Goal: Task Accomplishment & Management: Use online tool/utility

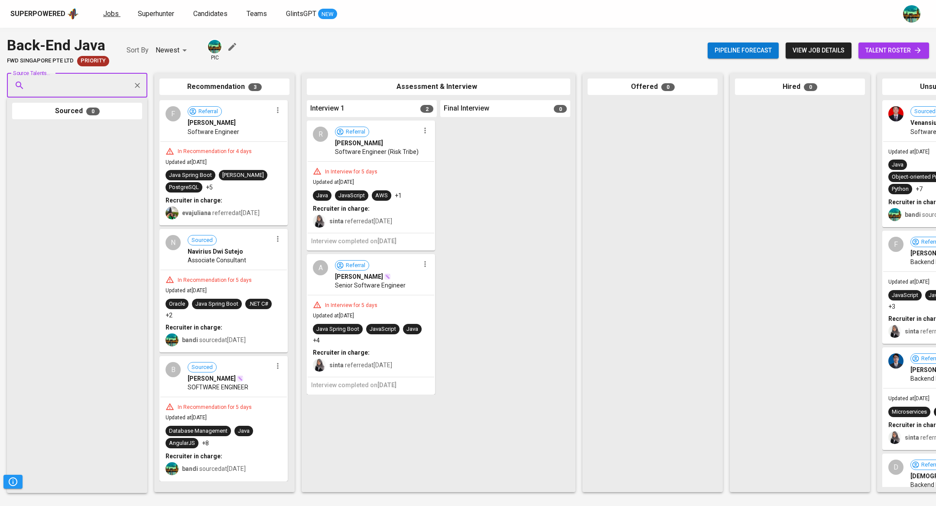
click at [114, 10] on span "Jobs" at bounding box center [111, 14] width 16 height 8
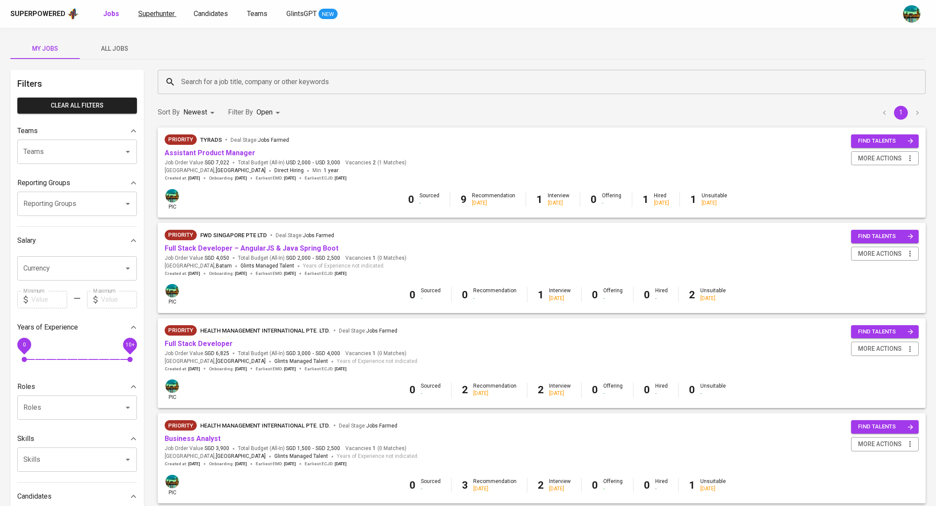
click at [157, 17] on link "Superhunter" at bounding box center [157, 14] width 38 height 11
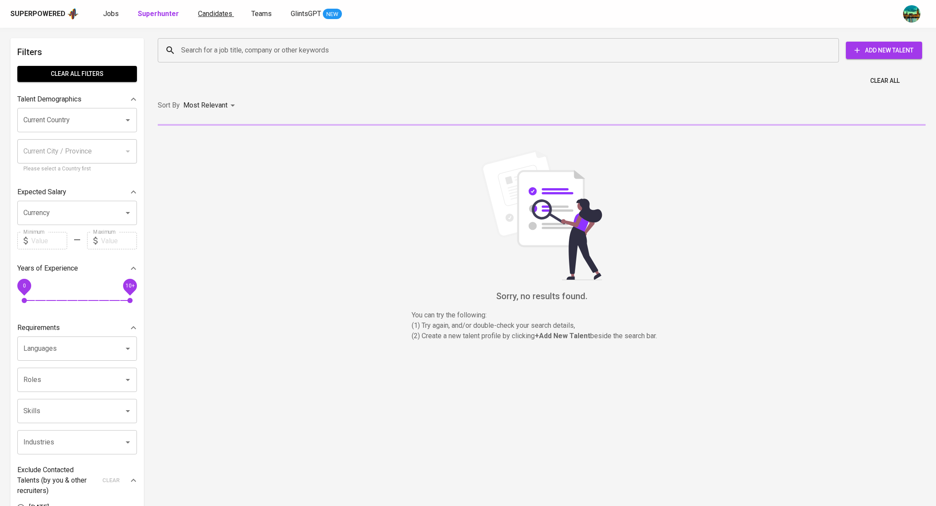
click at [216, 17] on link "Candidates" at bounding box center [216, 14] width 36 height 11
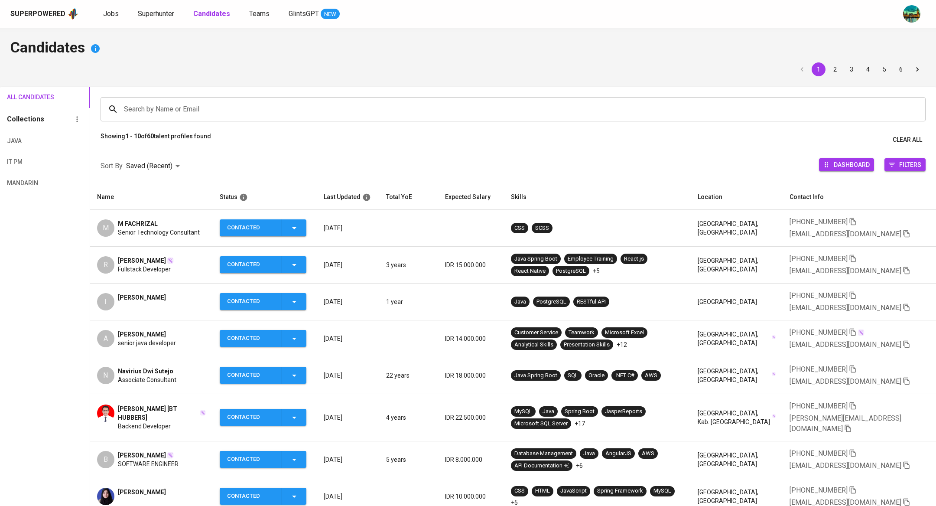
scroll to position [126, 0]
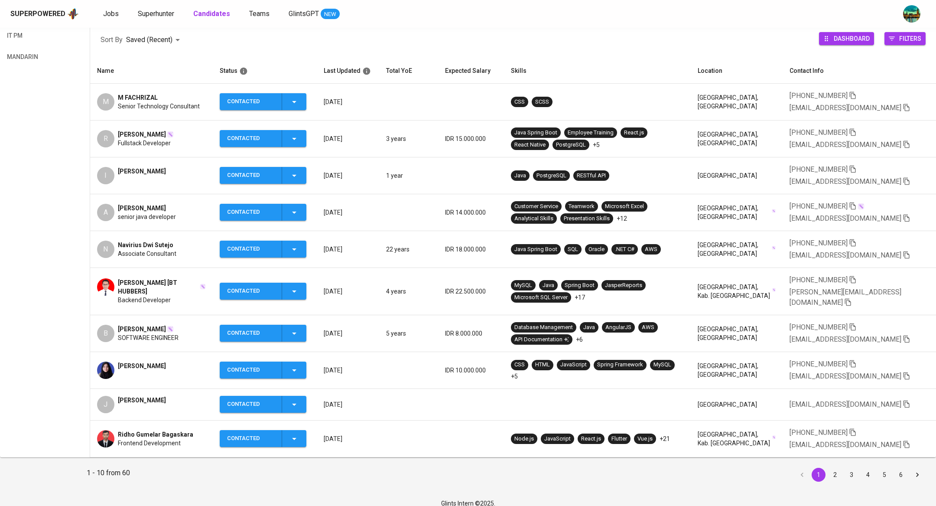
click at [896, 468] on button "6" at bounding box center [901, 475] width 14 height 14
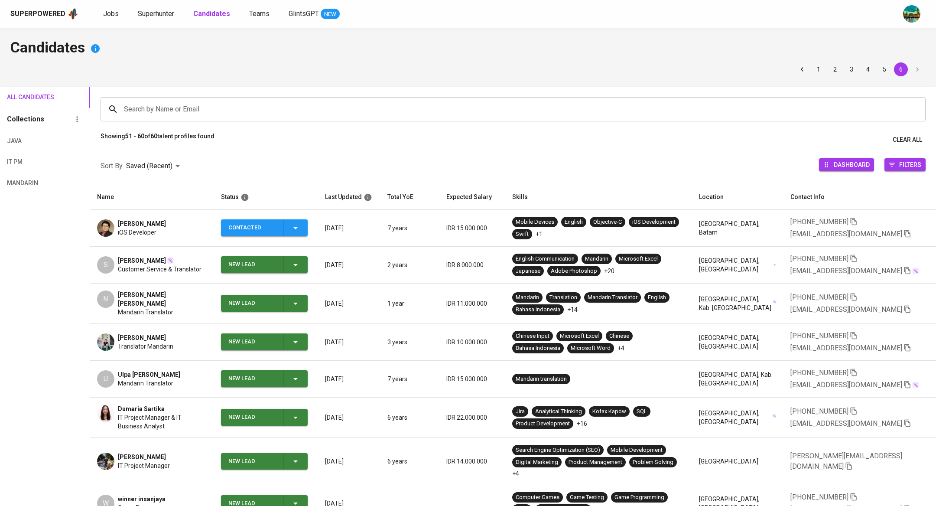
scroll to position [142, 0]
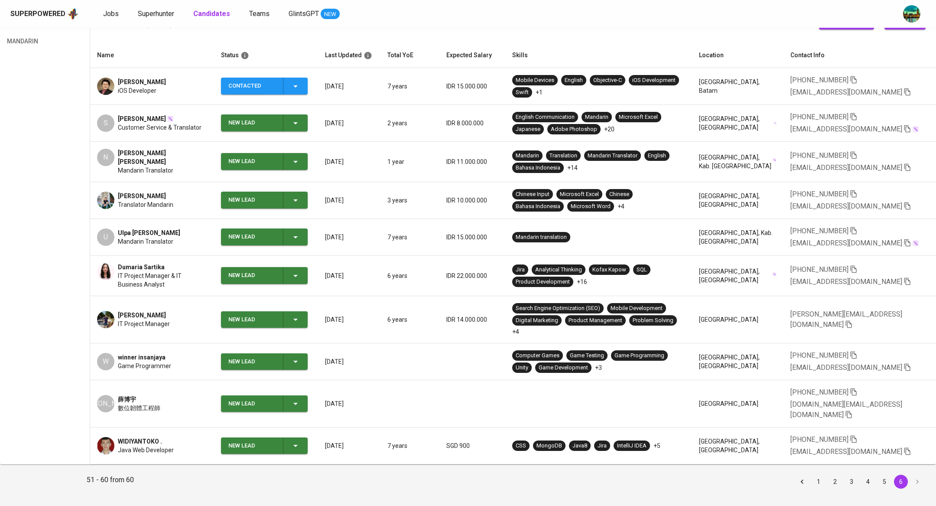
click at [147, 437] on span "WIDIYANTOKO ." at bounding box center [140, 441] width 44 height 9
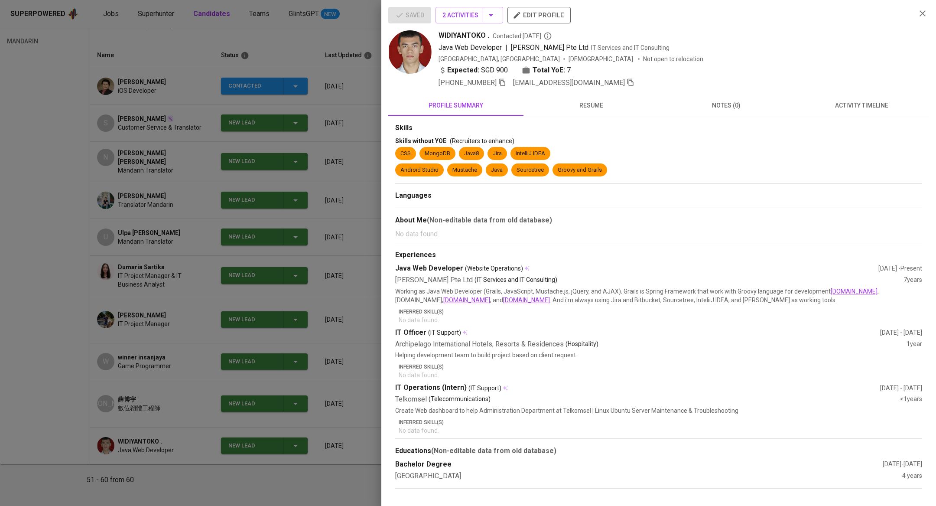
click at [596, 107] on span "resume" at bounding box center [591, 105] width 125 height 11
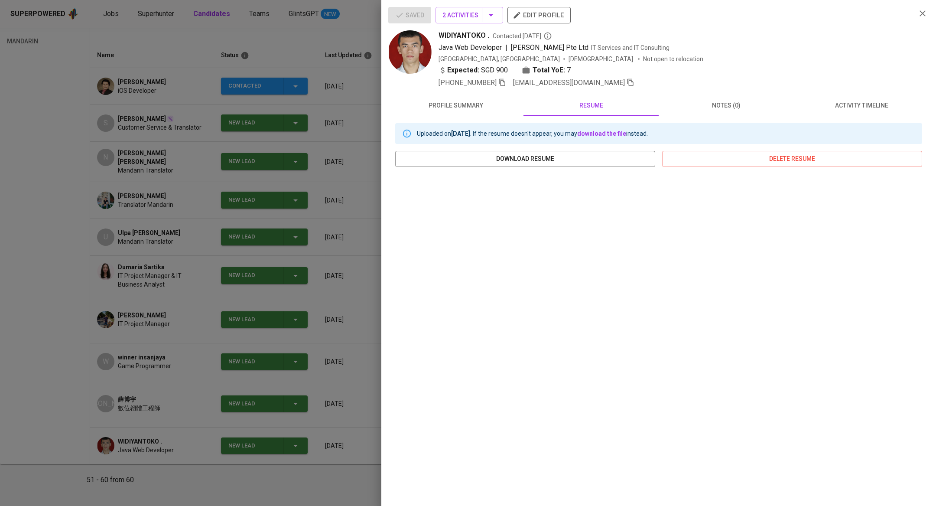
click at [469, 96] on button "profile summary" at bounding box center [455, 105] width 135 height 21
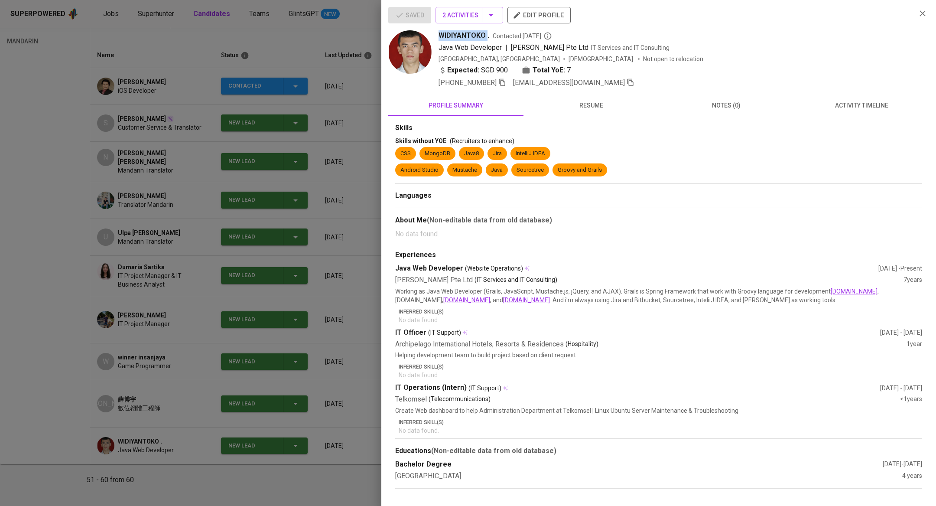
drag, startPoint x: 436, startPoint y: 35, endPoint x: 486, endPoint y: 35, distance: 49.9
click at [486, 35] on div "WIDIYANTOKO . Contacted [DATE] Java Web Developer | [PERSON_NAME] Pte Ltd IT Se…" at bounding box center [648, 59] width 521 height 58
copy span "WIDIYANTOKO"
click at [332, 156] on div at bounding box center [468, 253] width 936 height 506
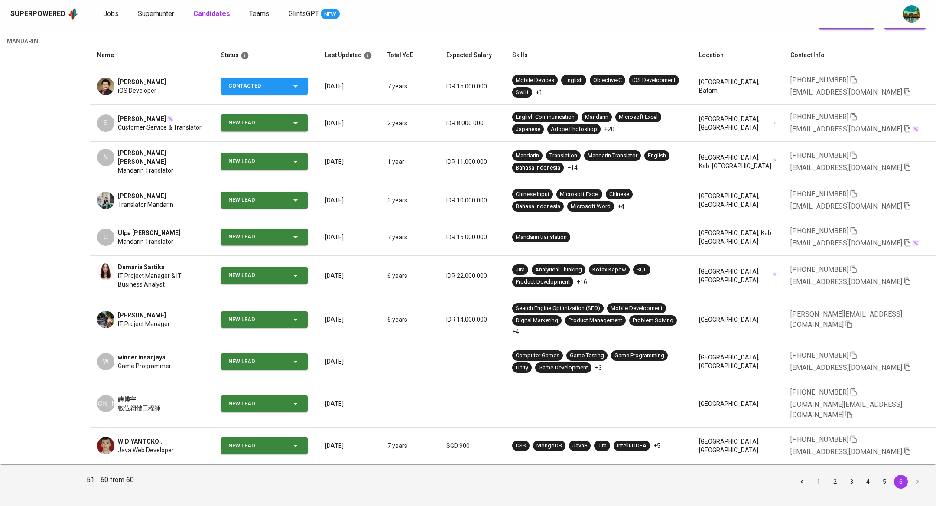
click at [882, 475] on button "5" at bounding box center [885, 482] width 14 height 14
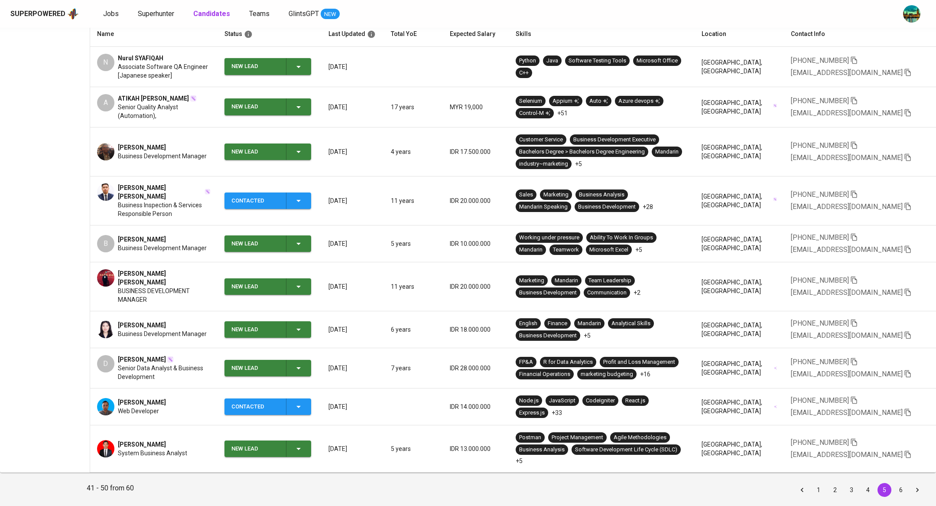
scroll to position [168, 0]
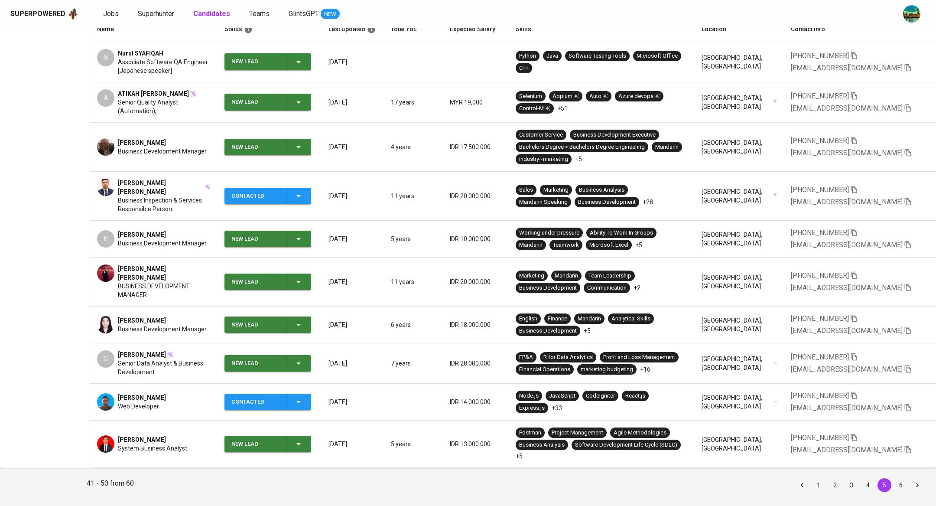
click at [868, 478] on button "4" at bounding box center [868, 485] width 14 height 14
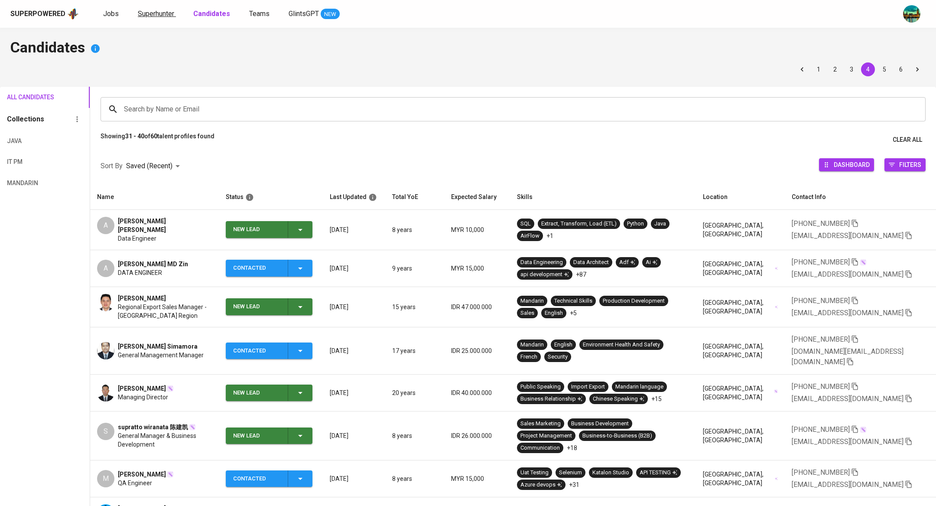
click at [161, 16] on span "Superhunter" at bounding box center [156, 14] width 36 height 8
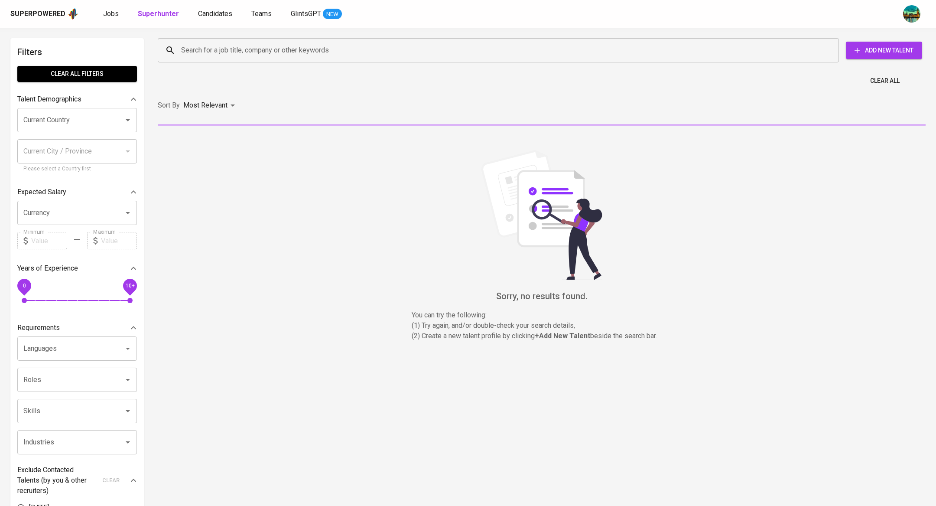
click at [77, 117] on input "Current Country" at bounding box center [65, 120] width 88 height 16
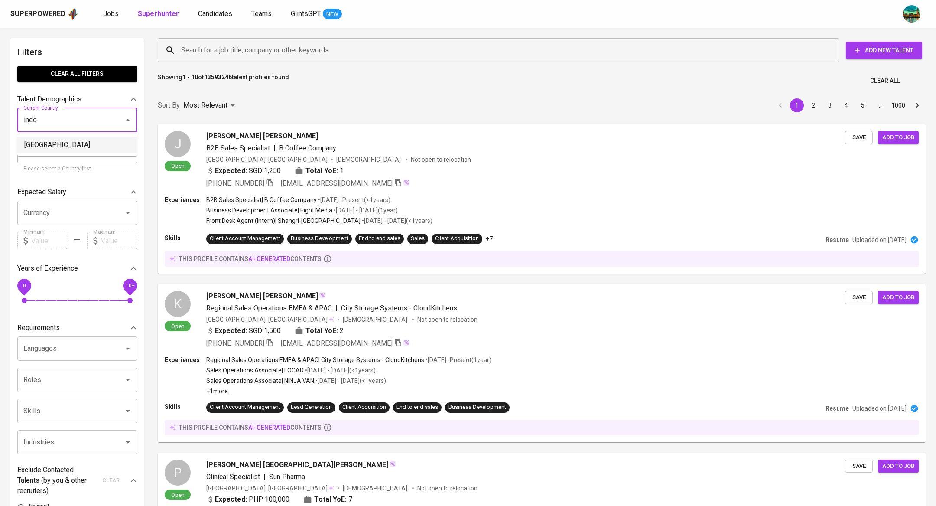
click at [69, 152] on li "[GEOGRAPHIC_DATA]" at bounding box center [77, 145] width 120 height 16
click at [70, 145] on input "Current City / Province" at bounding box center [70, 151] width 99 height 16
type input "[GEOGRAPHIC_DATA]"
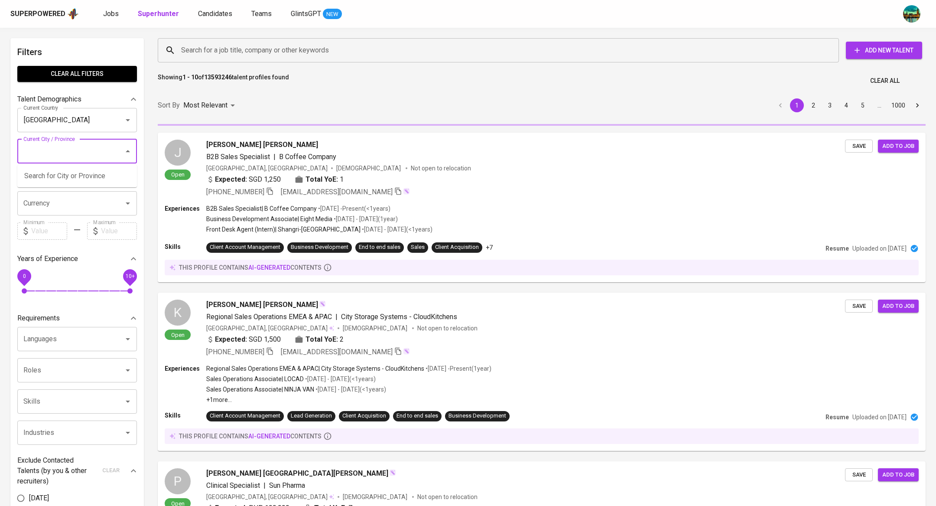
click at [88, 50] on h6 "Filters" at bounding box center [77, 52] width 120 height 14
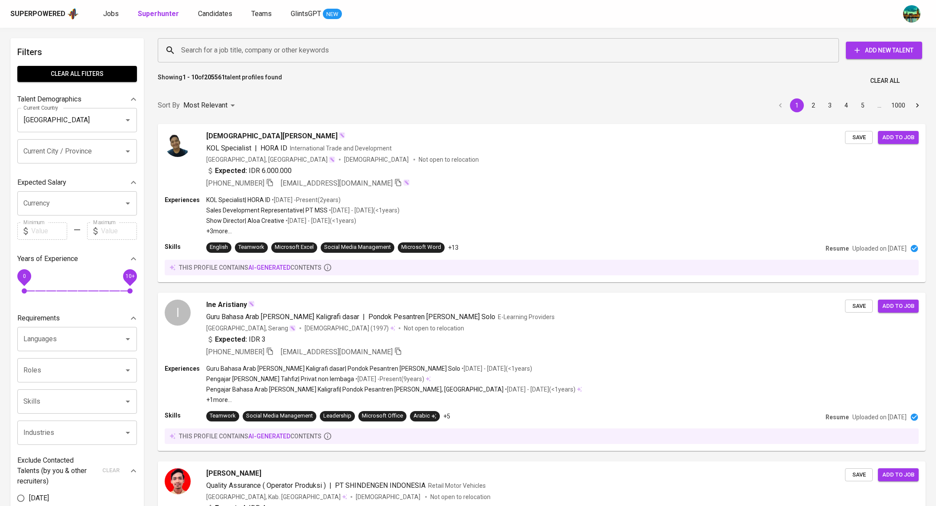
click at [69, 334] on input "Languages" at bounding box center [65, 339] width 88 height 16
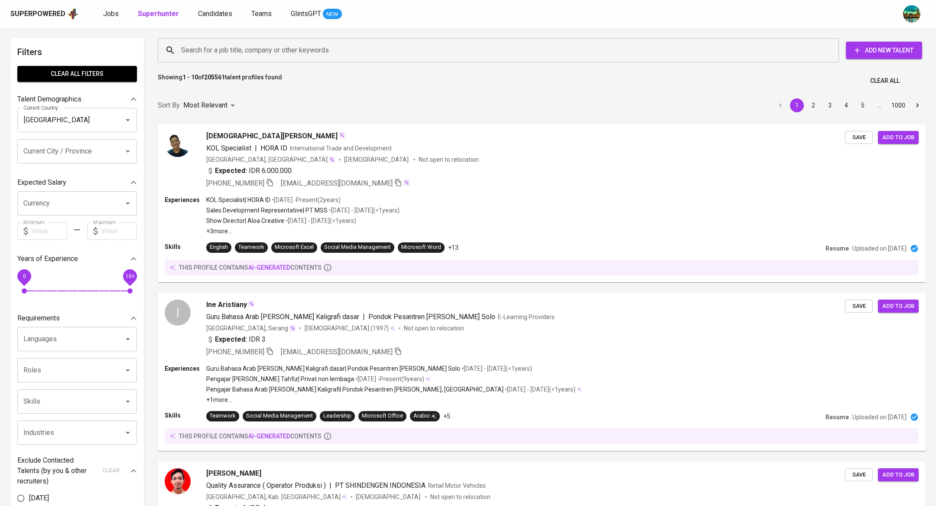
click at [67, 337] on input "Languages" at bounding box center [65, 339] width 88 height 16
type input "b"
type input "j"
type input "e"
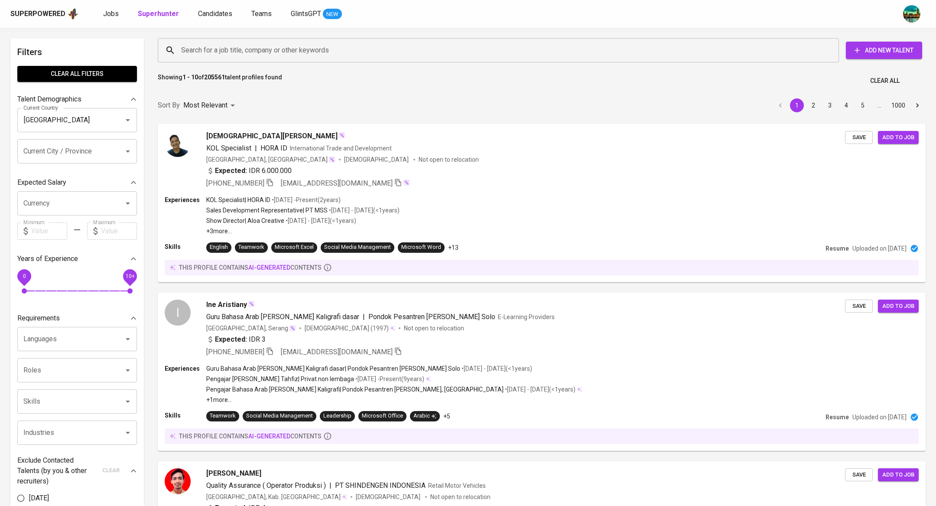
click at [79, 401] on input "Skills" at bounding box center [65, 401] width 88 height 16
type input "java"
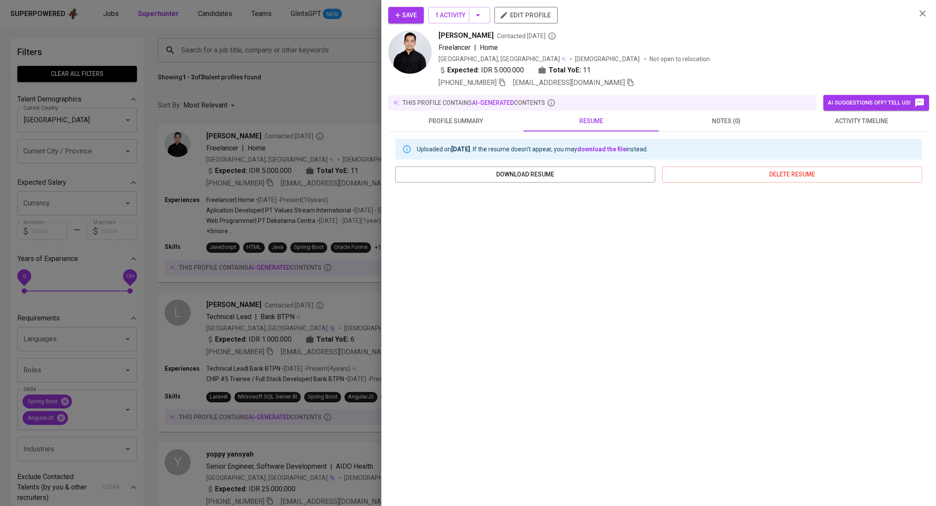
scroll to position [106, 0]
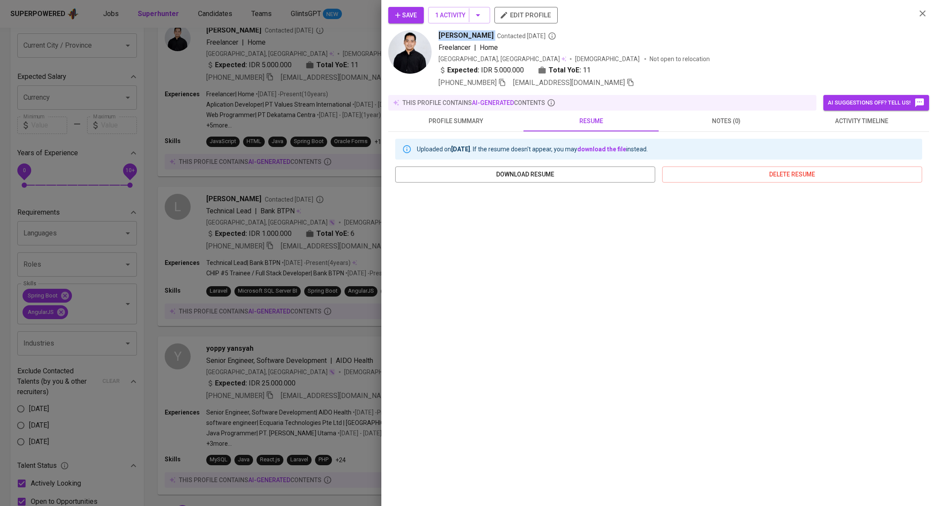
drag, startPoint x: 438, startPoint y: 35, endPoint x: 550, endPoint y: 37, distance: 112.3
click at [550, 37] on div "Fahmi Febriandri Shehab Rosandar Contacted 2 years ago Freelancer | Home Indone…" at bounding box center [648, 59] width 521 height 58
copy span "Fahmi Febriandri Shehab Rosandar"
click at [385, 115] on div "Save 1 Activity edit profile Fahmi Febriandri Shehab Rosandar Contacted 2 years…" at bounding box center [659, 253] width 555 height 506
click at [323, 139] on div at bounding box center [468, 253] width 936 height 506
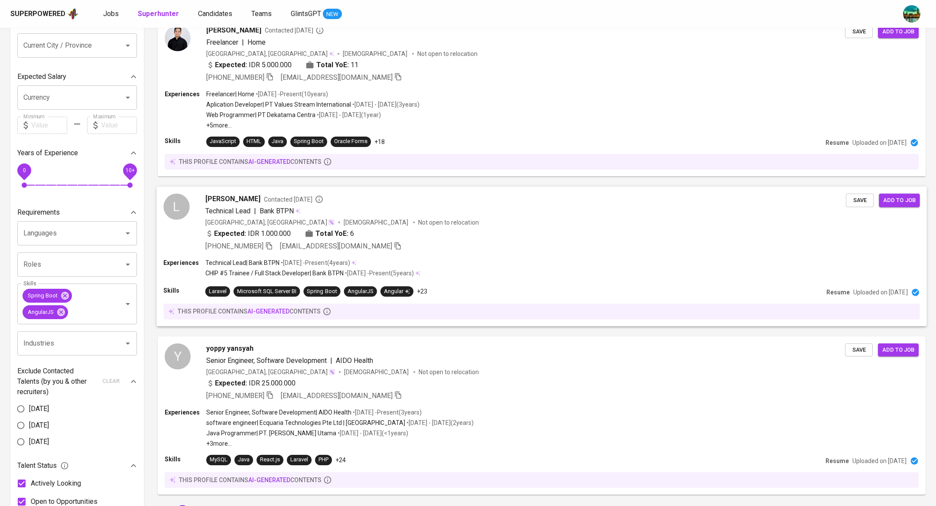
click at [237, 198] on span "Luthfi Azhari" at bounding box center [233, 198] width 55 height 10
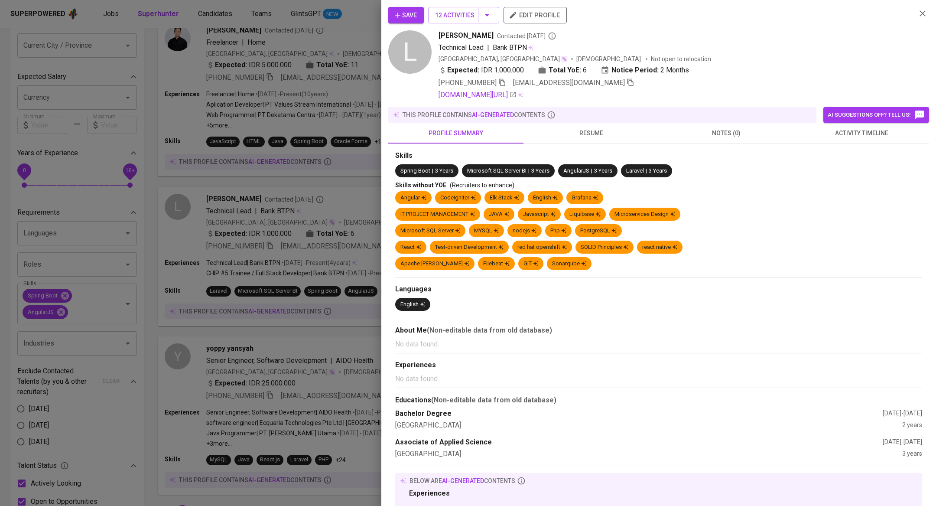
click at [588, 140] on button "resume" at bounding box center [591, 133] width 135 height 21
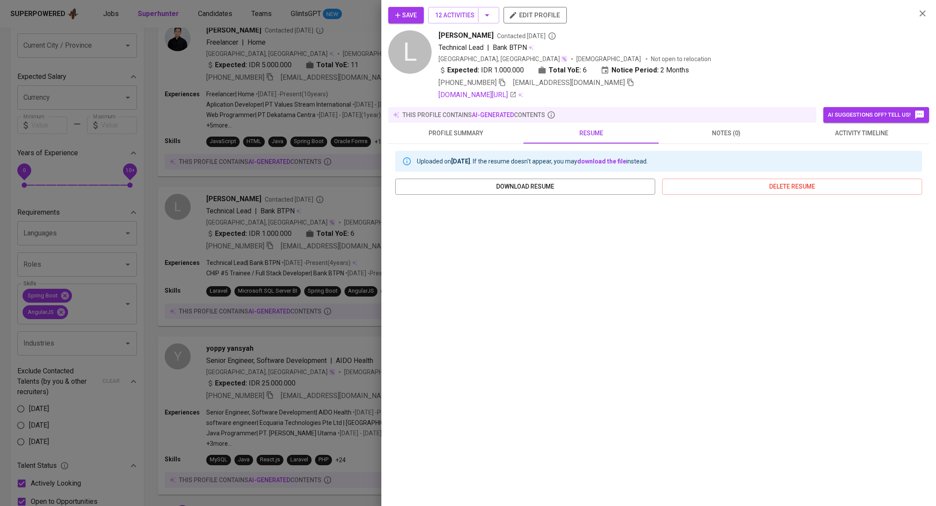
click at [330, 277] on div at bounding box center [468, 253] width 936 height 506
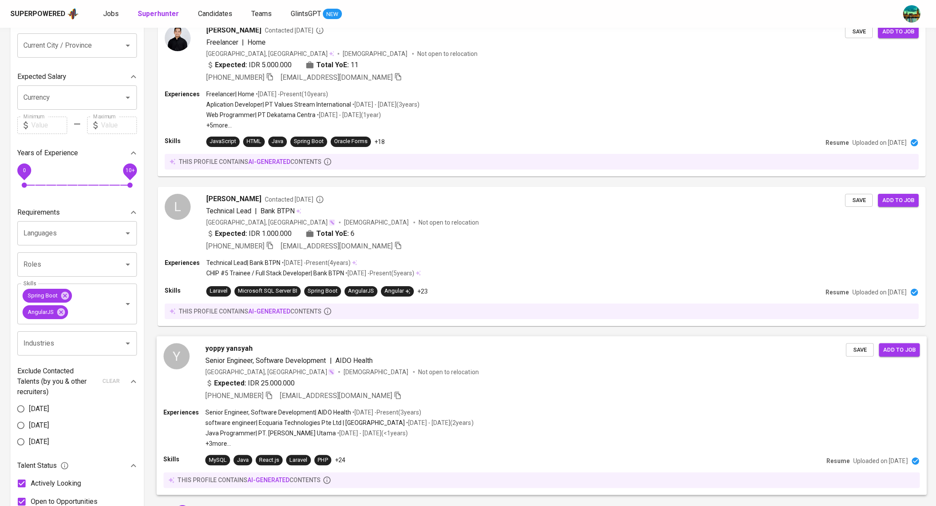
click at [295, 360] on span "Senior Engineer, Software Development" at bounding box center [266, 360] width 121 height 8
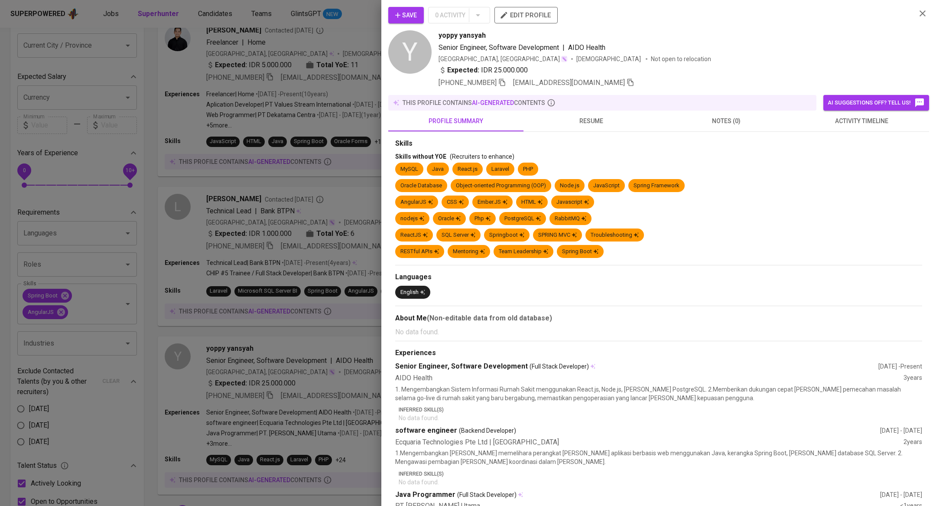
click at [592, 119] on span "resume" at bounding box center [591, 121] width 125 height 11
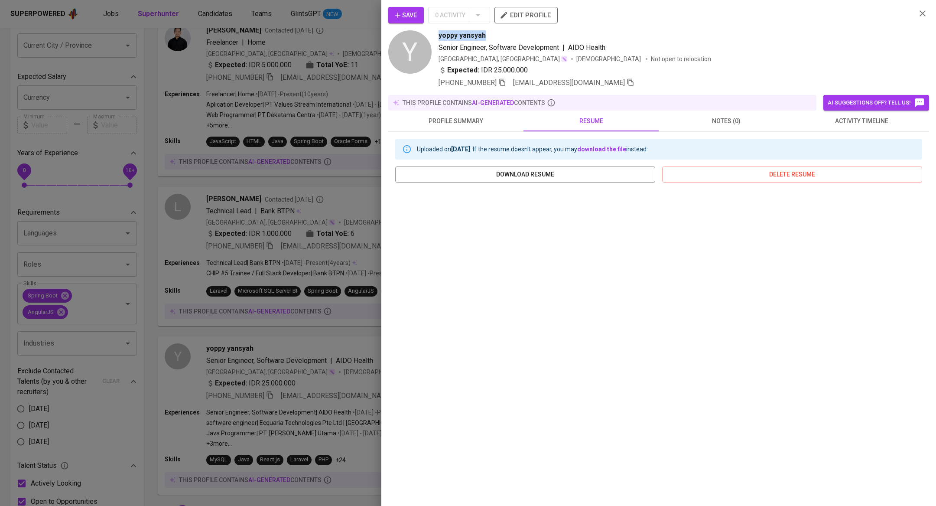
drag, startPoint x: 491, startPoint y: 31, endPoint x: 436, endPoint y: 37, distance: 55.4
click at [436, 37] on div "Y yoppy yansyah Senior Engineer, Software Development | AIDO Health Indonesia, …" at bounding box center [648, 59] width 521 height 58
copy span "yoppy yansyah"
click at [502, 81] on icon "button" at bounding box center [502, 82] width 6 height 7
click at [173, 60] on div at bounding box center [468, 253] width 936 height 506
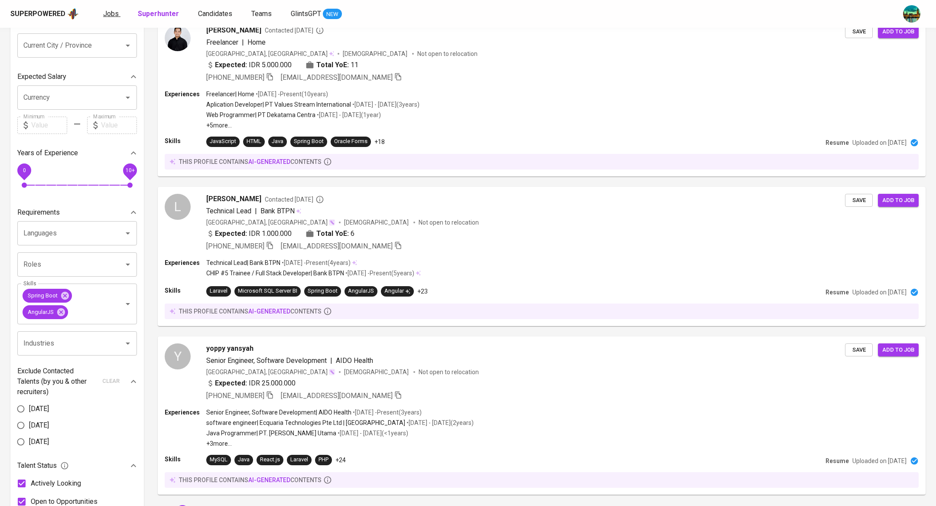
click at [108, 17] on span "Jobs" at bounding box center [111, 14] width 16 height 8
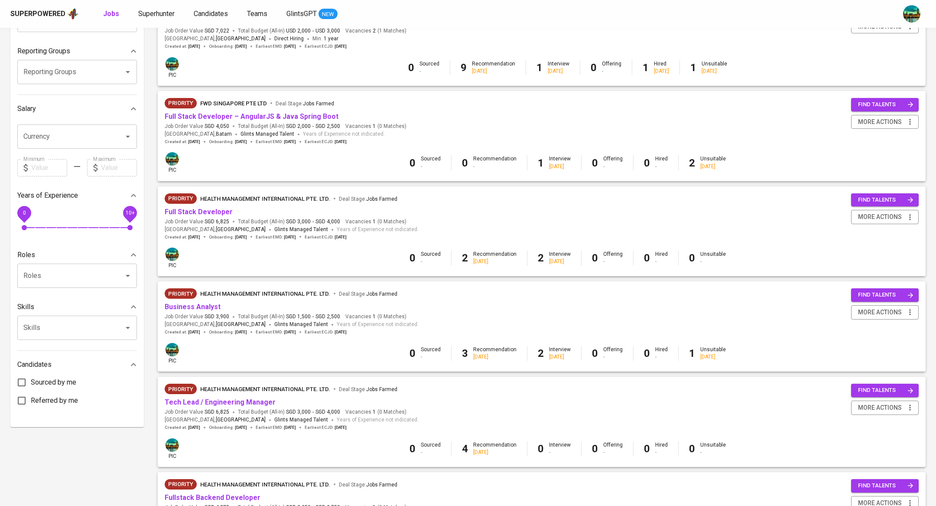
scroll to position [437, 0]
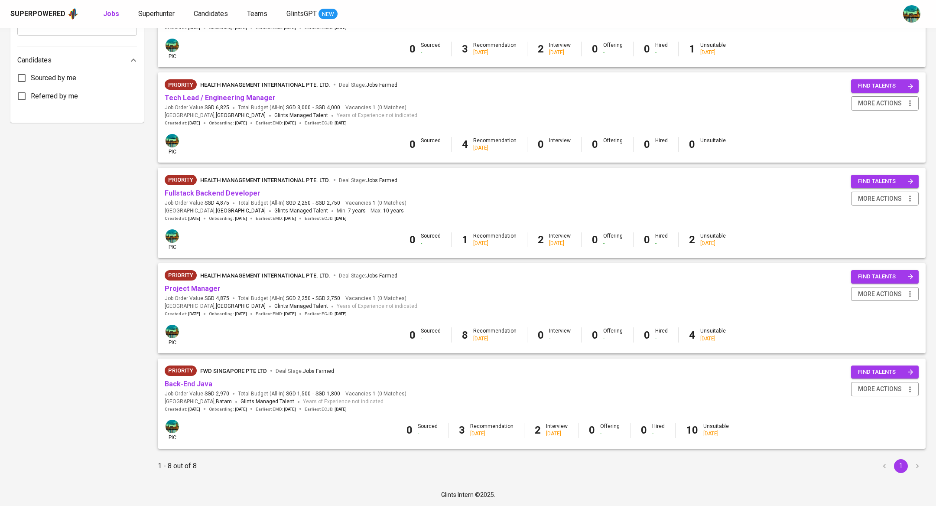
click at [184, 383] on link "Back-End Java" at bounding box center [189, 384] width 48 height 8
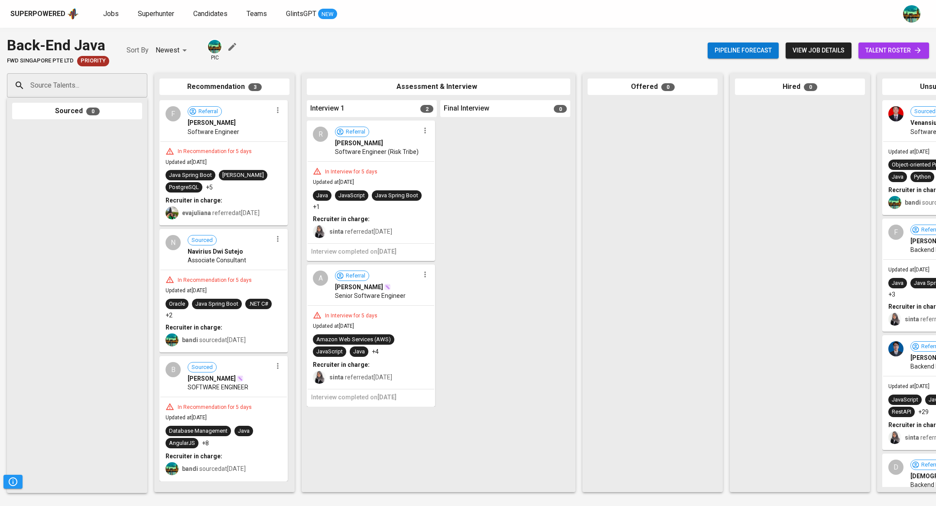
click at [80, 86] on input "Source Talents..." at bounding box center [73, 85] width 91 height 16
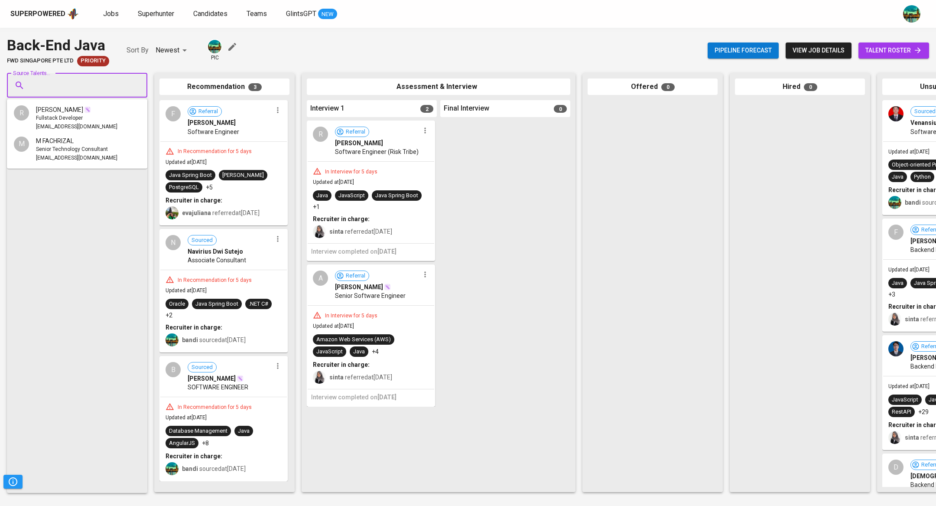
paste input "mteguhsubarkah@gmail.com"
type input "mteguhsubarkah@gmail.com"
click at [83, 111] on span "Mochamad Teguh Subarkah" at bounding box center [59, 109] width 47 height 9
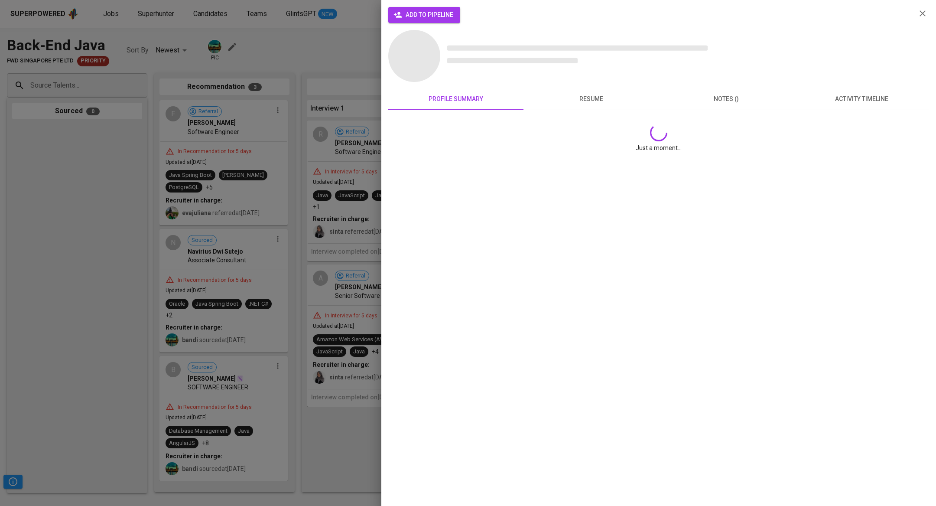
scroll to position [0, 0]
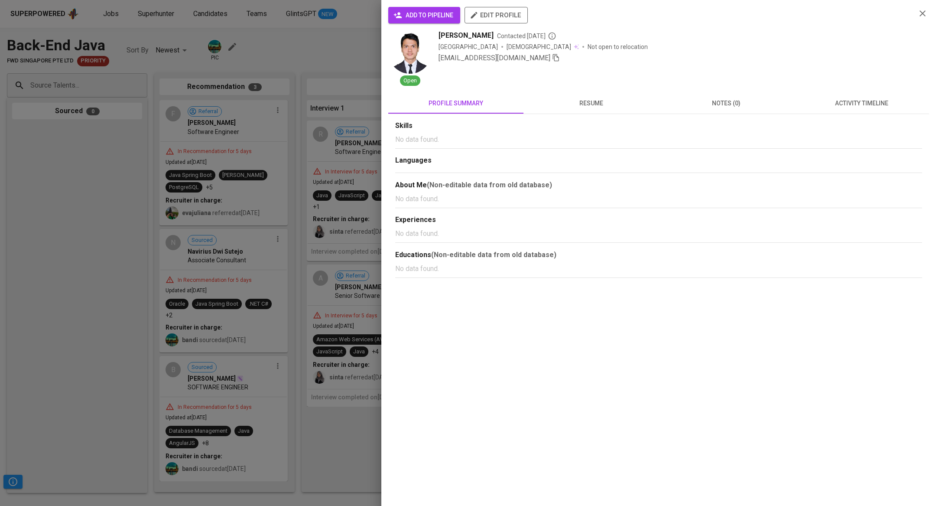
click at [851, 108] on span "activity timeline" at bounding box center [861, 103] width 125 height 11
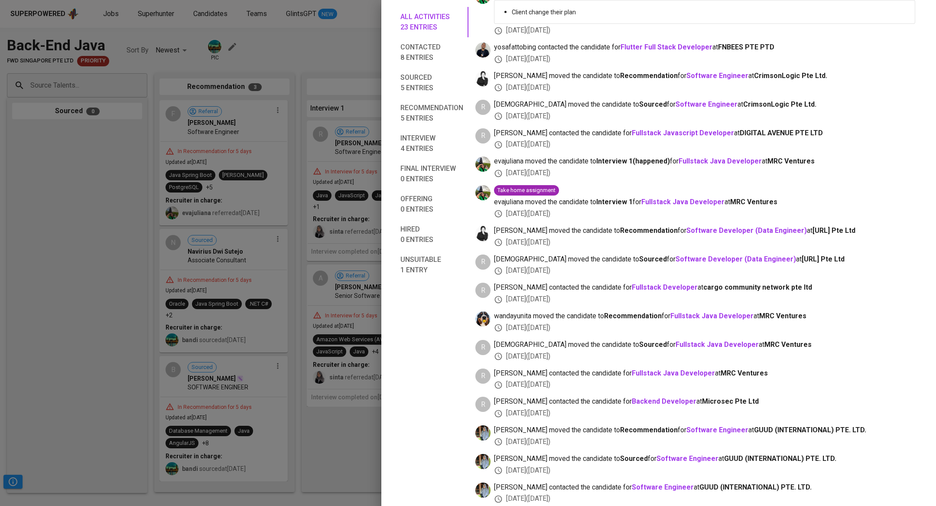
scroll to position [341, 0]
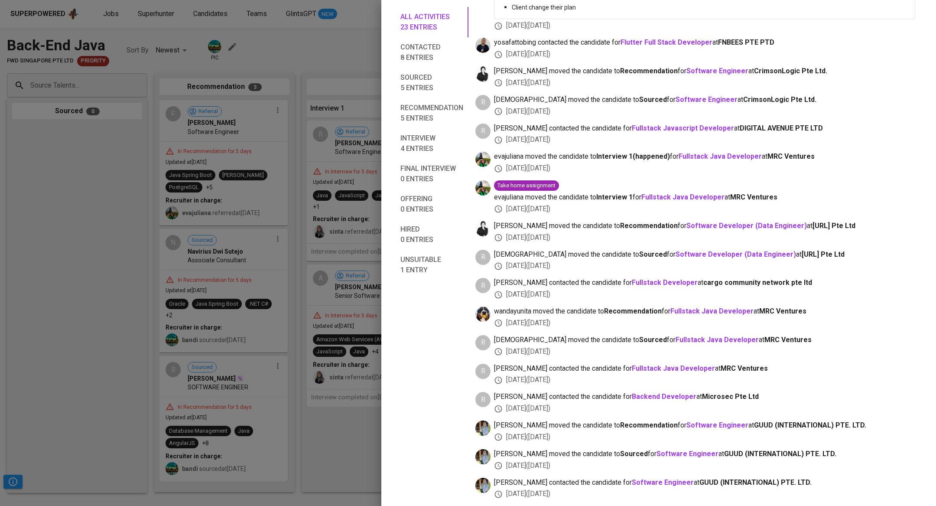
click at [265, 390] on div at bounding box center [468, 253] width 936 height 506
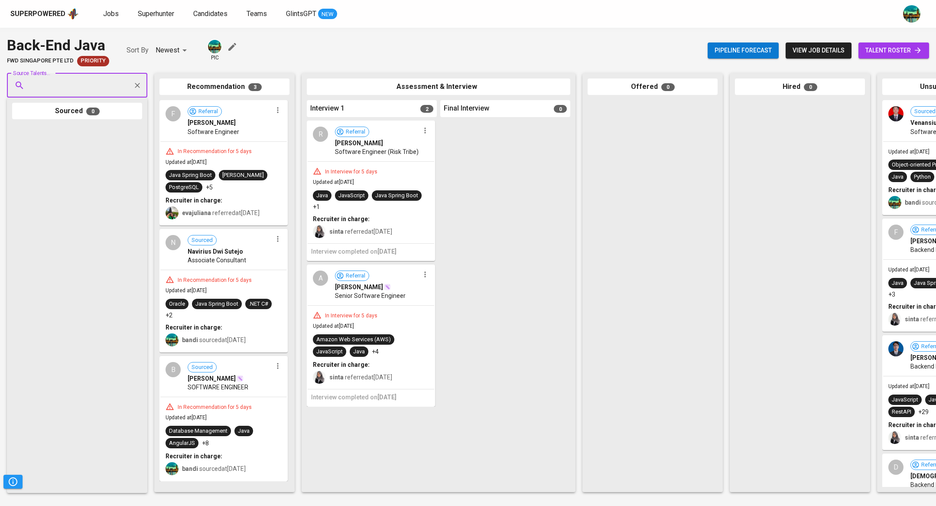
click at [37, 262] on div at bounding box center [77, 305] width 130 height 363
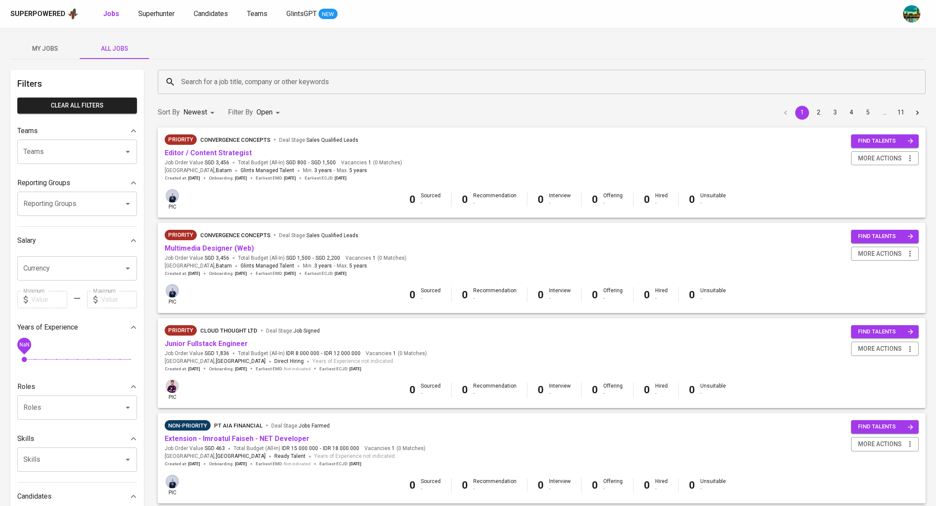
click at [34, 45] on span "My Jobs" at bounding box center [45, 48] width 59 height 11
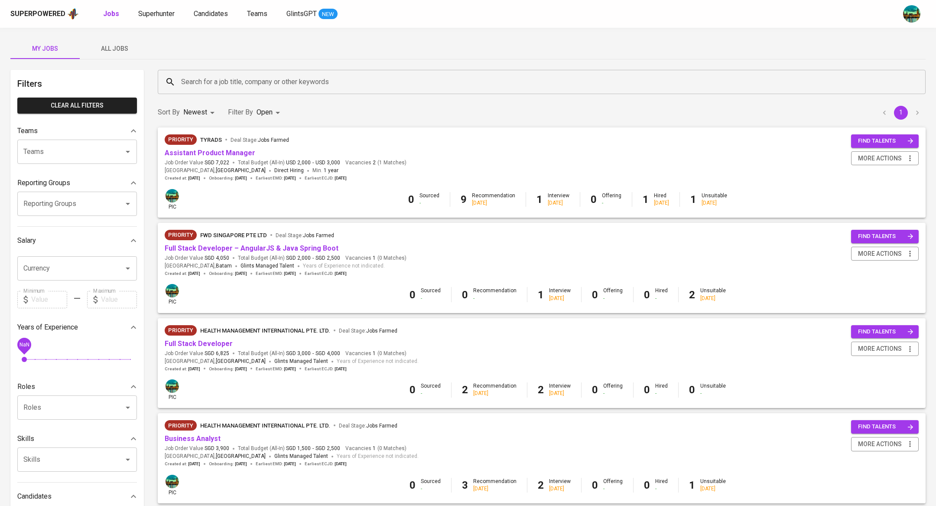
click at [117, 42] on button "All Jobs" at bounding box center [114, 48] width 69 height 21
click at [131, 47] on span "All Jobs" at bounding box center [114, 48] width 59 height 11
click at [115, 47] on span "All Jobs" at bounding box center [114, 48] width 59 height 11
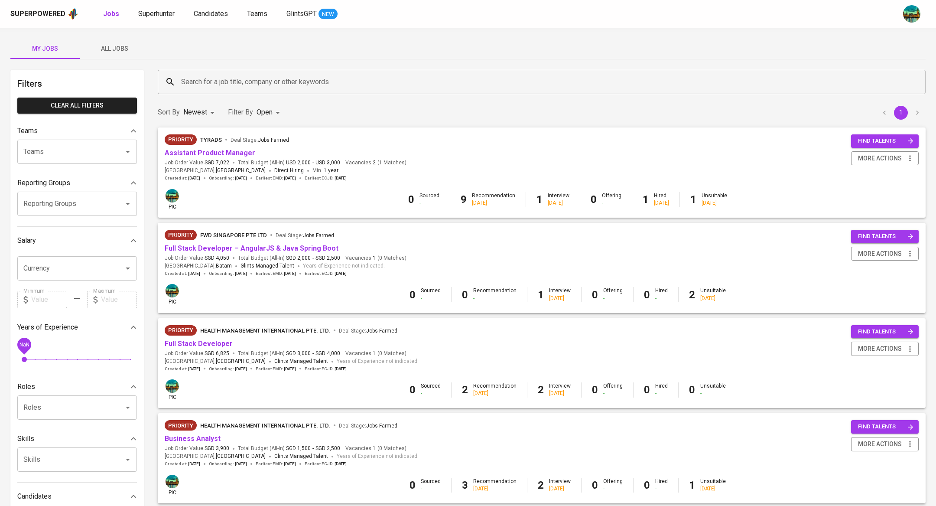
click at [117, 48] on span "All Jobs" at bounding box center [114, 48] width 59 height 11
click at [118, 55] on button "All Jobs" at bounding box center [114, 48] width 69 height 21
click at [114, 49] on span "All Jobs" at bounding box center [114, 48] width 59 height 11
click at [130, 49] on span "All Jobs" at bounding box center [114, 48] width 59 height 11
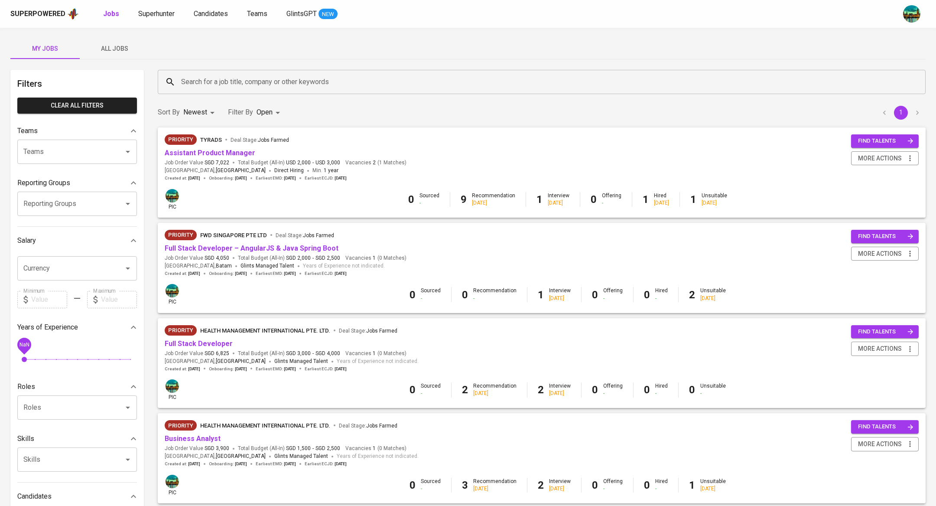
click at [111, 51] on span "All Jobs" at bounding box center [114, 48] width 59 height 11
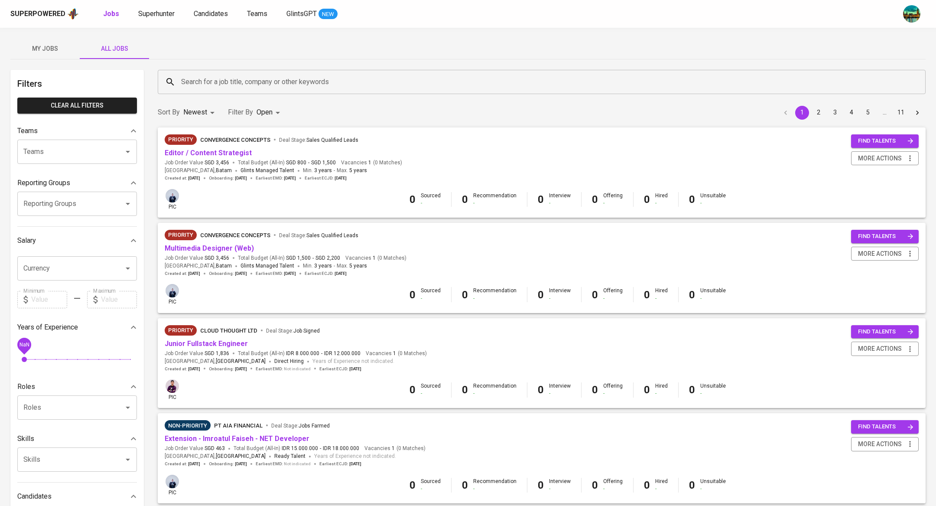
click at [222, 71] on div "Search for a job title, company or other keywords" at bounding box center [542, 82] width 768 height 24
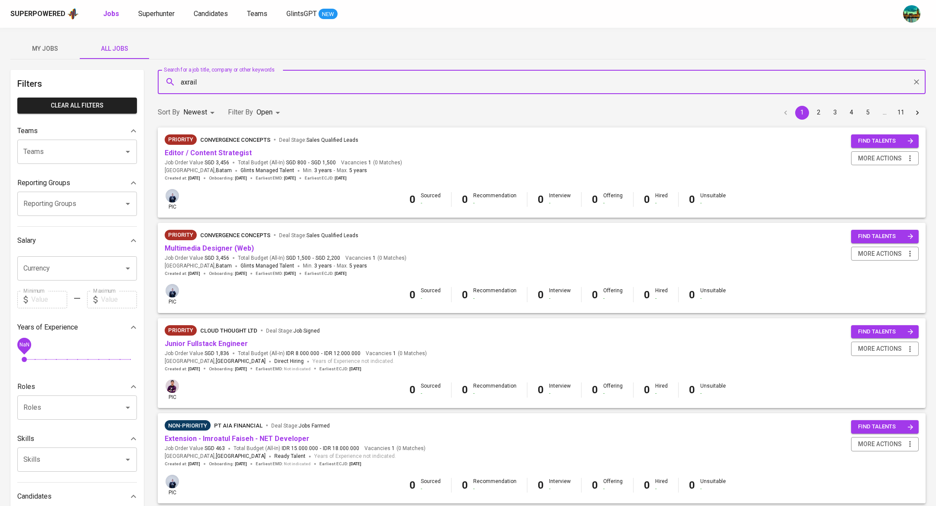
type input "axrail"
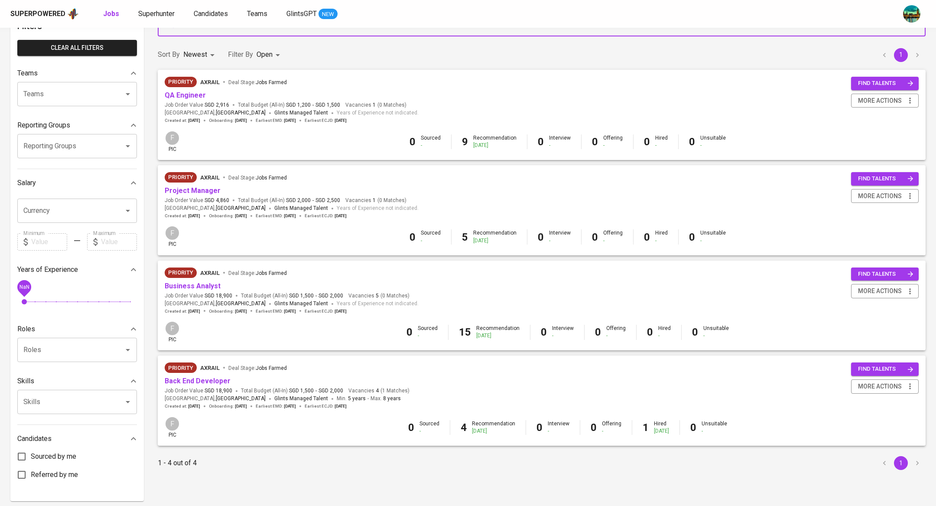
scroll to position [74, 0]
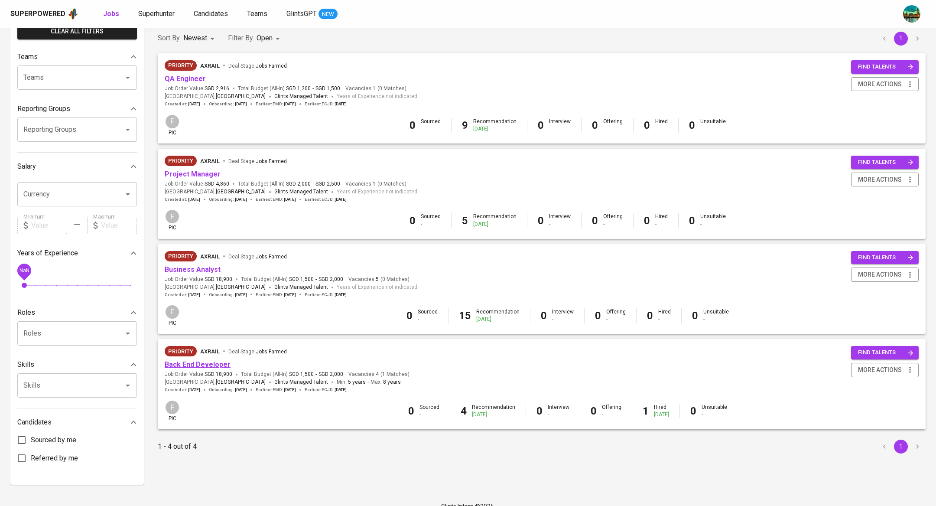
click at [191, 366] on link "Back End Developer" at bounding box center [198, 364] width 66 height 8
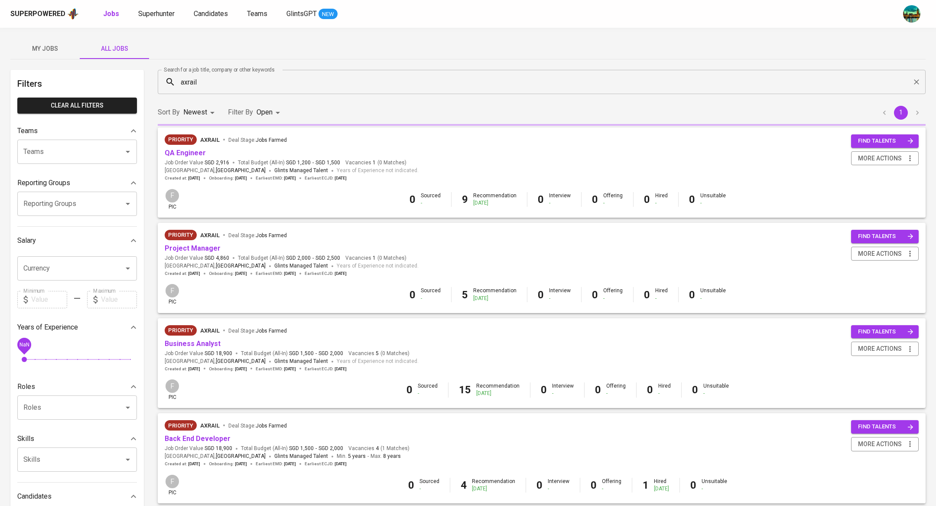
scroll to position [74, 0]
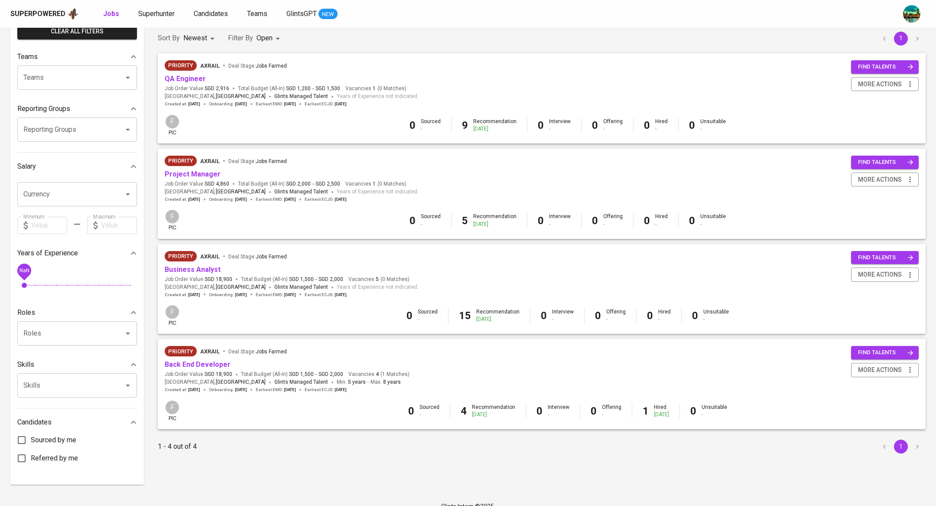
click at [767, 379] on div "Priority Axrail Deal Stage : Jobs Farmed Back End Developer Job Order Value SGD…" at bounding box center [542, 369] width 754 height 47
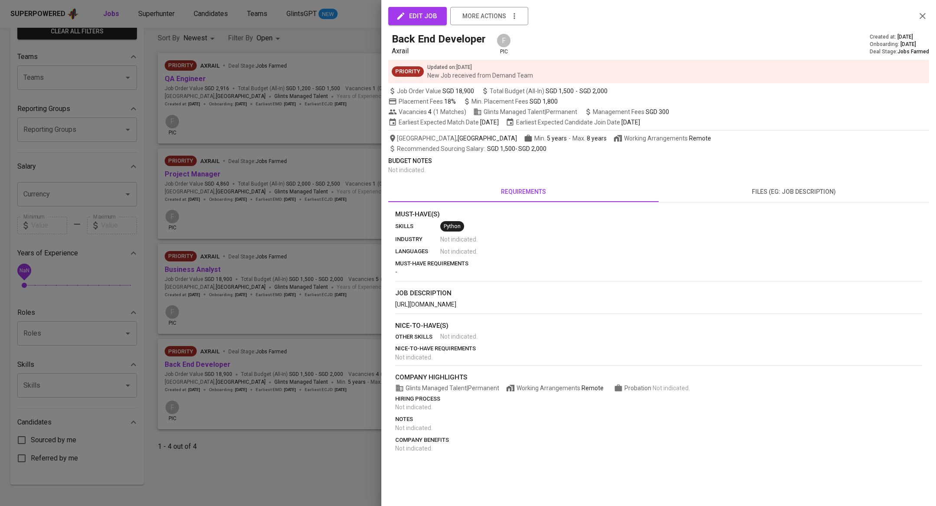
click at [766, 183] on button "files (eg: job description)" at bounding box center [794, 191] width 271 height 21
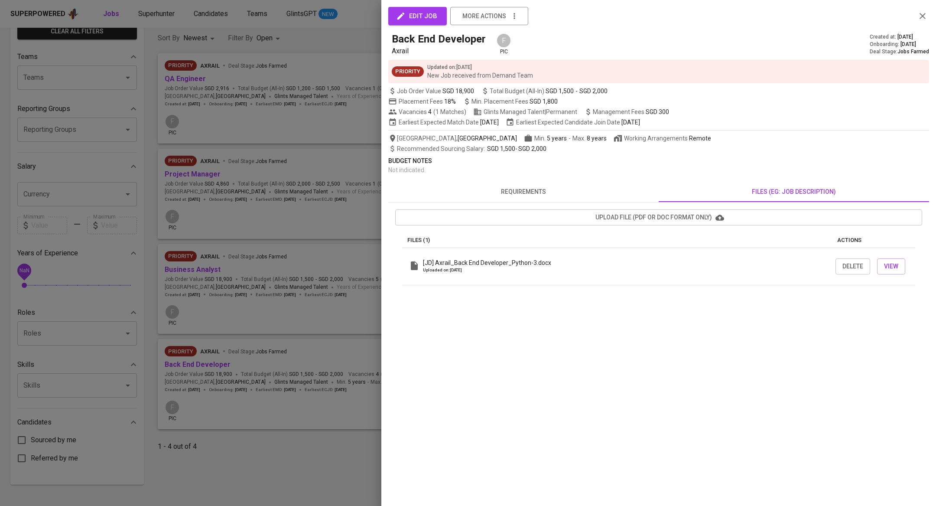
click at [511, 270] on p "Uploaded on: Oct 01, 2025" at bounding box center [487, 270] width 128 height 6
click at [417, 265] on icon at bounding box center [414, 265] width 7 height 9
click at [897, 262] on span "View" at bounding box center [891, 266] width 14 height 11
